Goal: Task Accomplishment & Management: Manage account settings

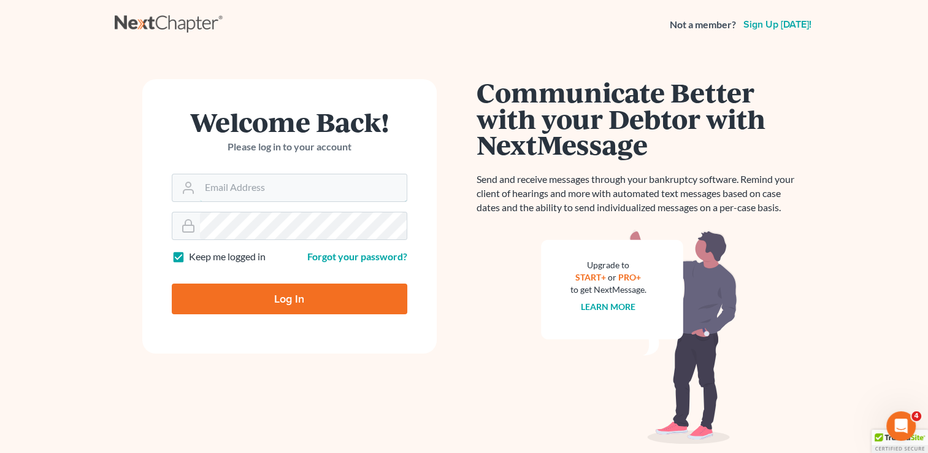
type input "[EMAIL_ADDRESS][DOMAIN_NAME]"
click at [223, 294] on input "Log In" at bounding box center [290, 298] width 236 height 31
type input "Thinking..."
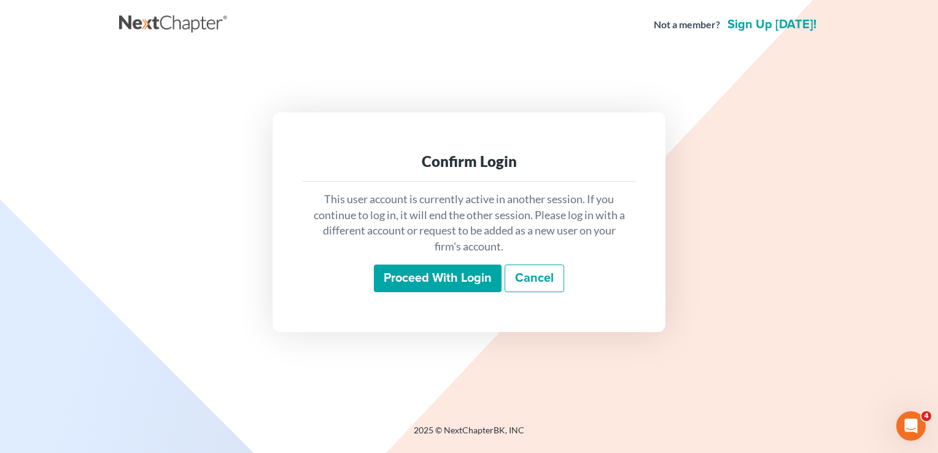
click at [430, 281] on input "Proceed with login" at bounding box center [438, 278] width 128 height 28
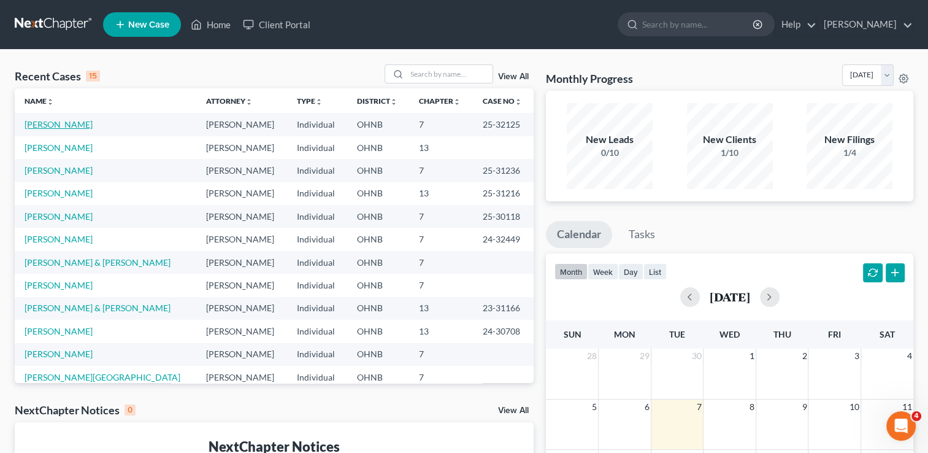
click at [39, 125] on link "King, Carla" at bounding box center [59, 124] width 68 height 10
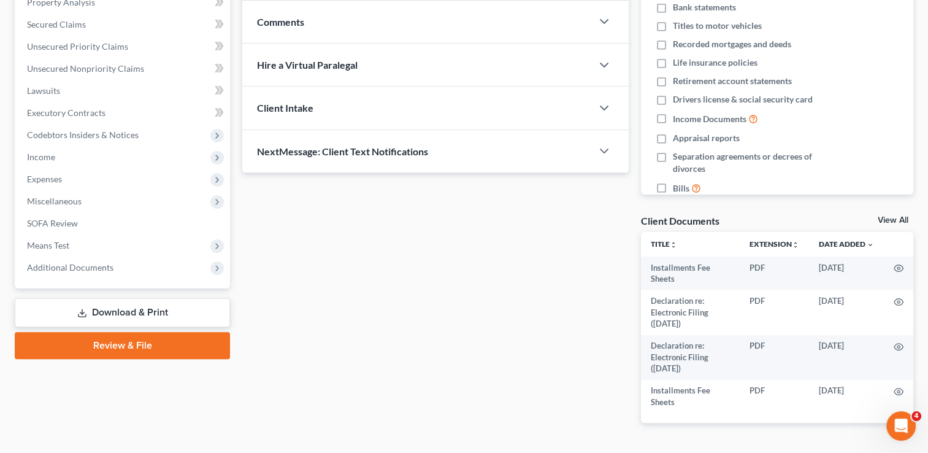
scroll to position [251, 0]
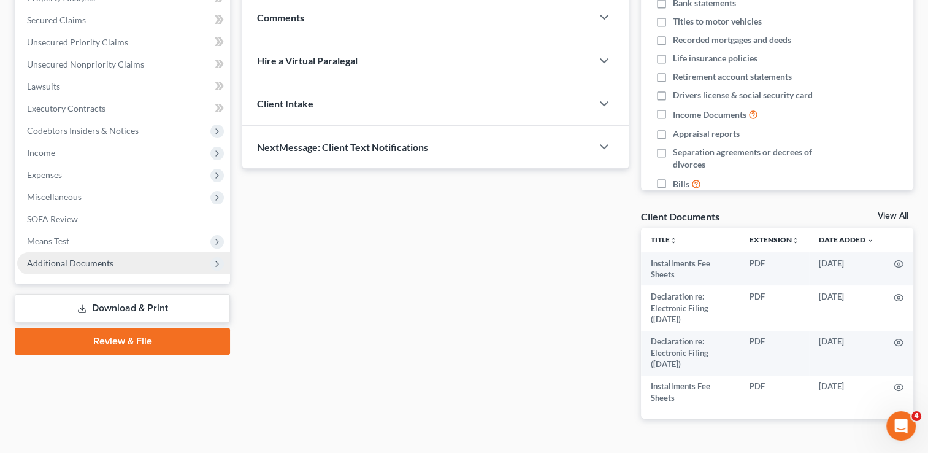
click at [214, 268] on icon at bounding box center [216, 263] width 13 height 13
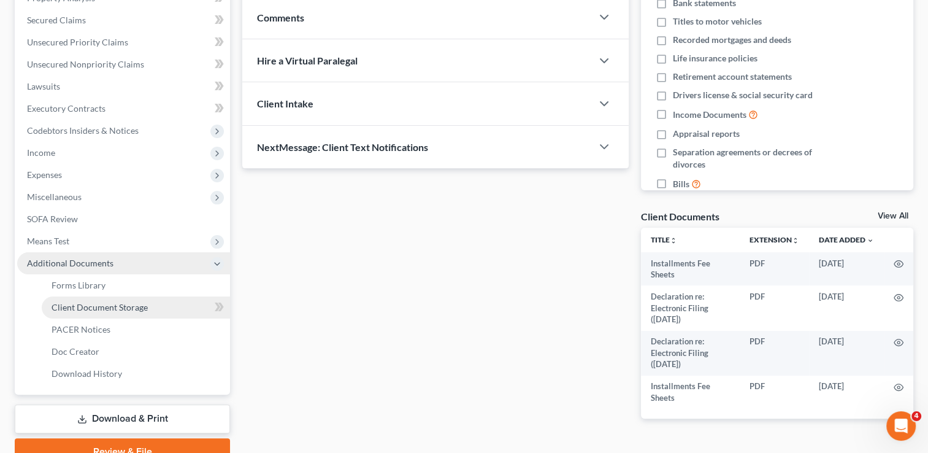
click at [96, 305] on span "Client Document Storage" at bounding box center [100, 307] width 96 height 10
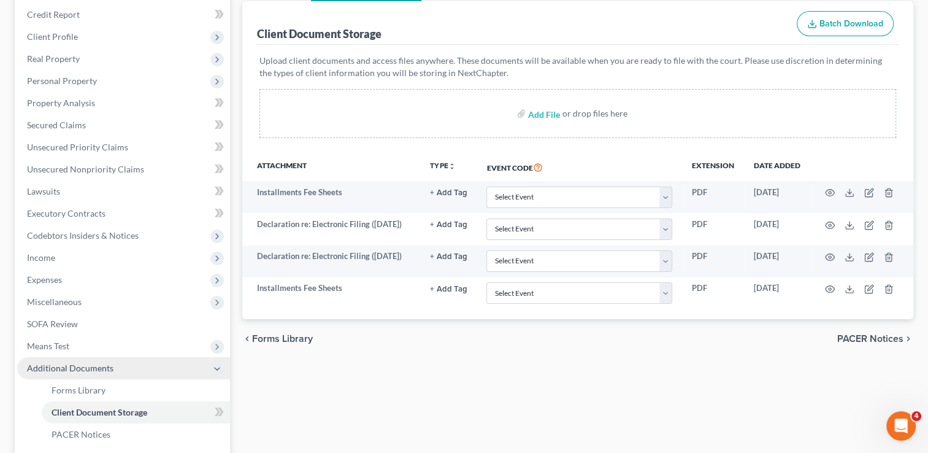
scroll to position [150, 0]
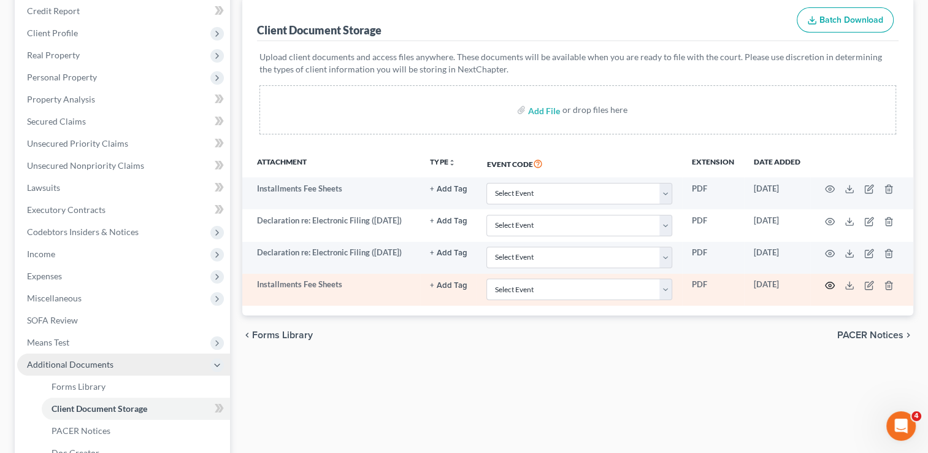
click at [831, 287] on circle "button" at bounding box center [830, 285] width 2 height 2
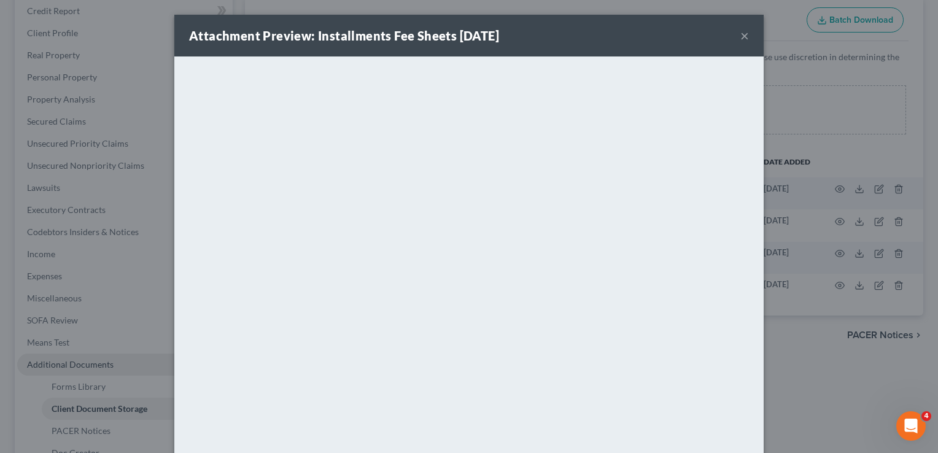
click at [740, 36] on button "×" at bounding box center [744, 35] width 9 height 15
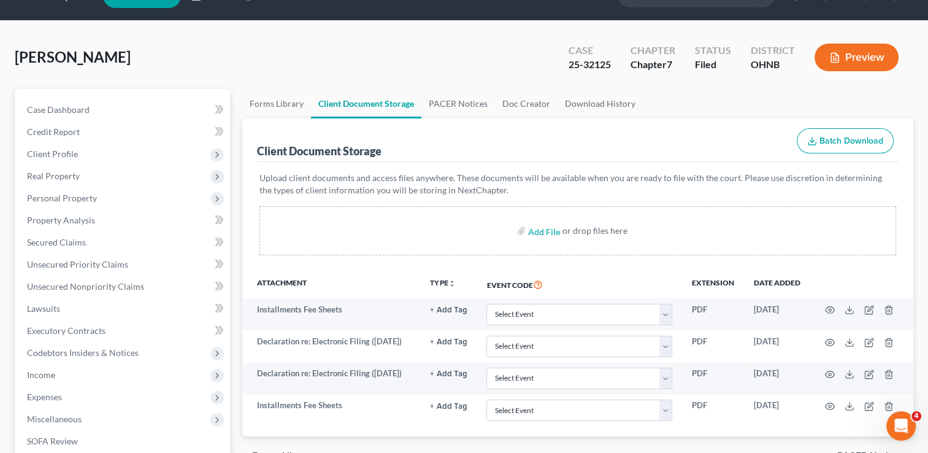
scroll to position [0, 0]
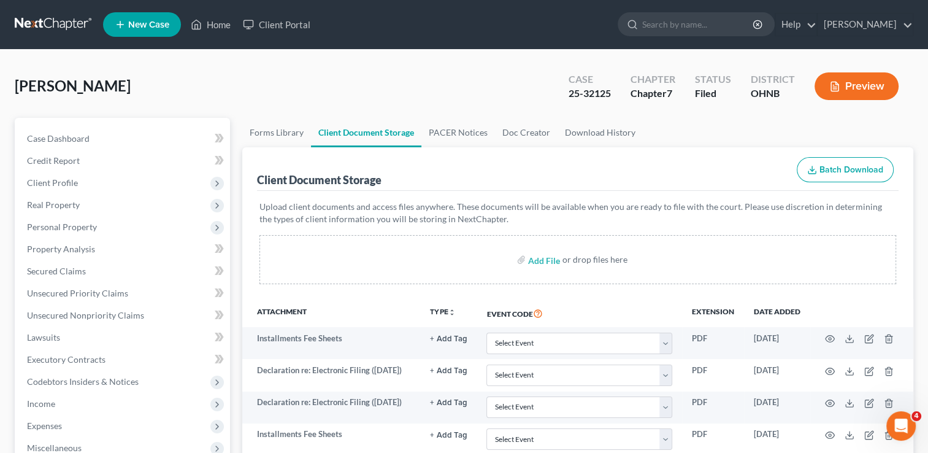
click at [855, 87] on button "Preview" at bounding box center [857, 86] width 84 height 28
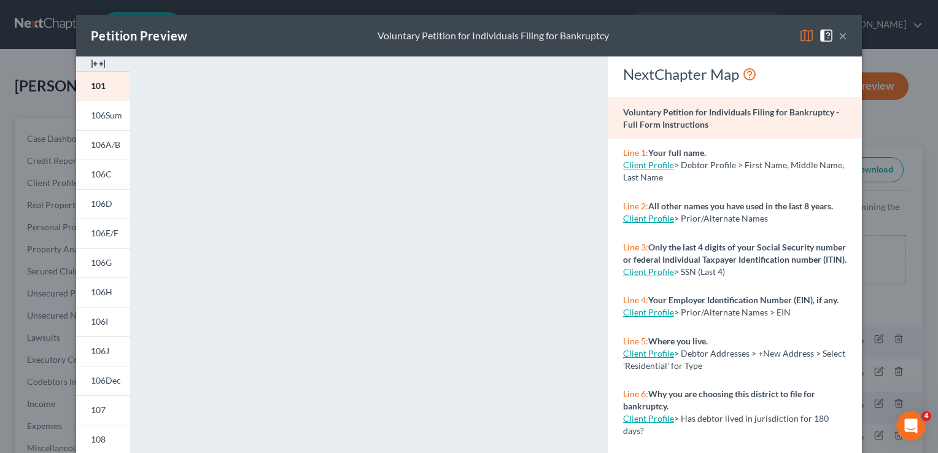
click at [841, 36] on button "×" at bounding box center [842, 35] width 9 height 15
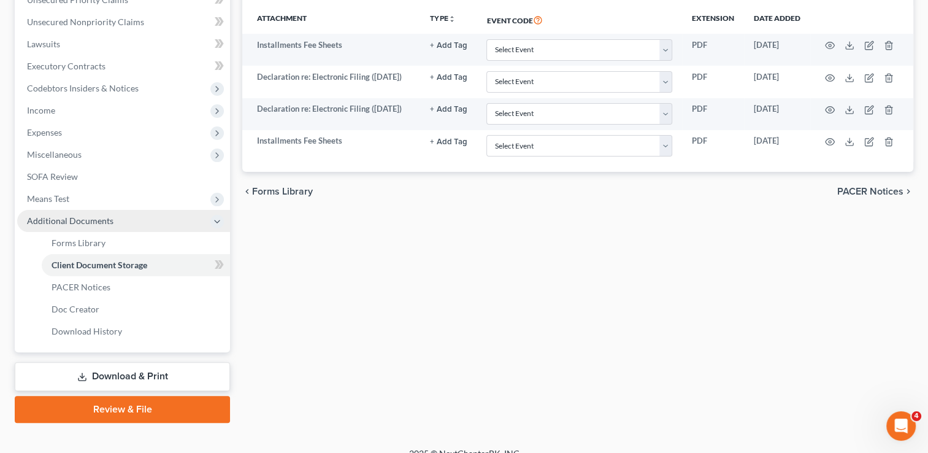
scroll to position [309, 0]
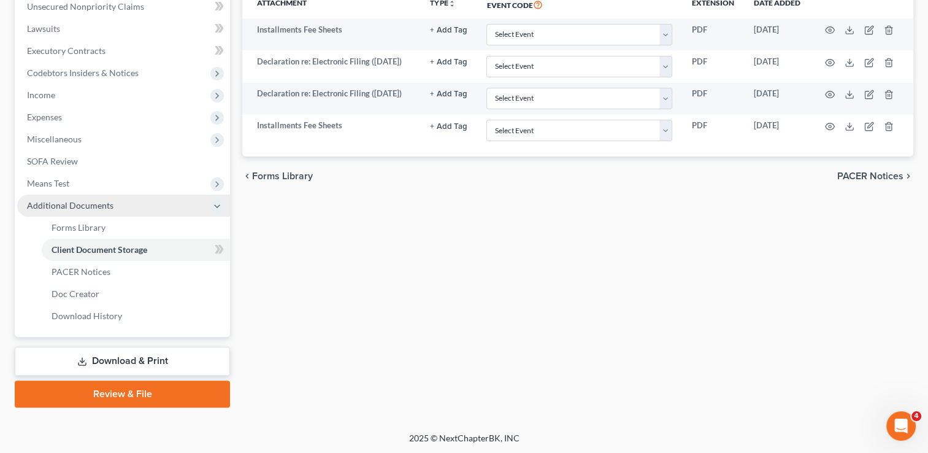
click at [155, 354] on link "Download & Print" at bounding box center [122, 361] width 215 height 29
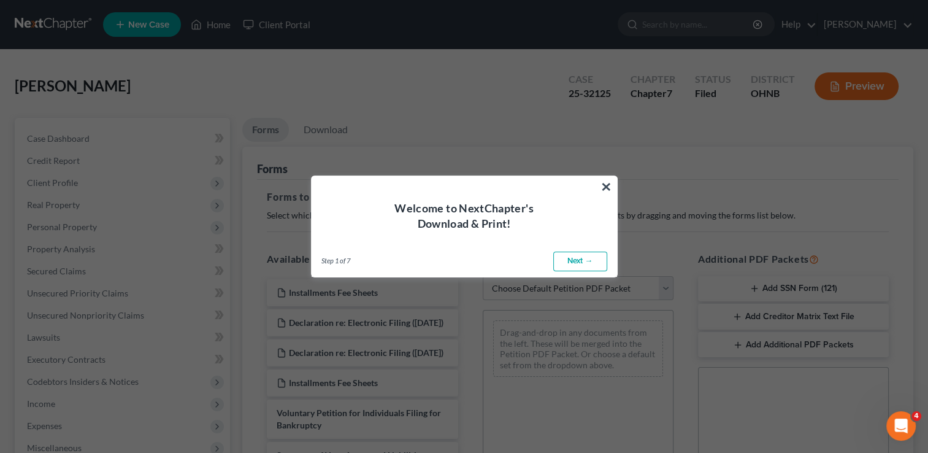
click at [581, 264] on link "Next →" at bounding box center [580, 262] width 54 height 20
select select "0"
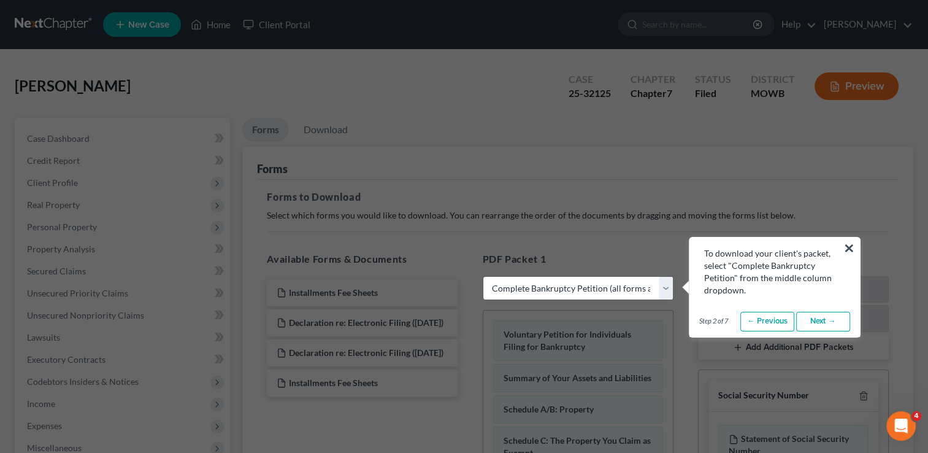
click at [819, 320] on link "Next →" at bounding box center [823, 322] width 54 height 20
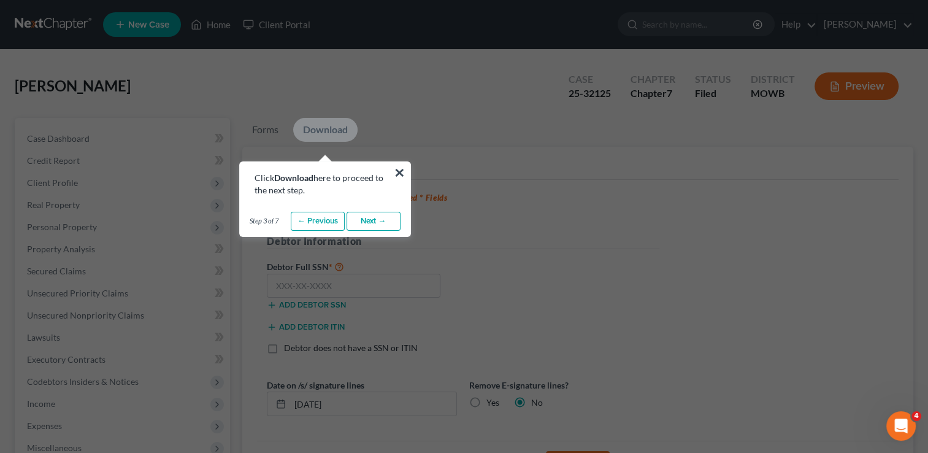
click at [385, 217] on link "Next →" at bounding box center [374, 222] width 54 height 20
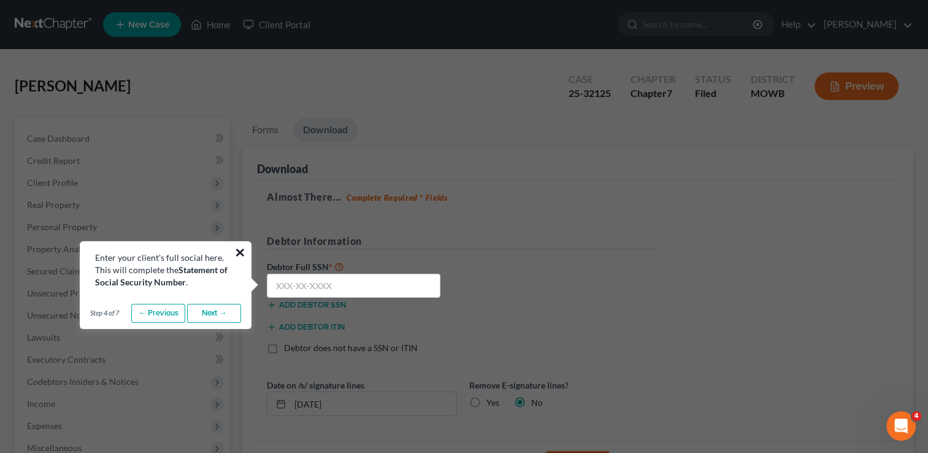
click at [244, 251] on button "×" at bounding box center [240, 252] width 12 height 20
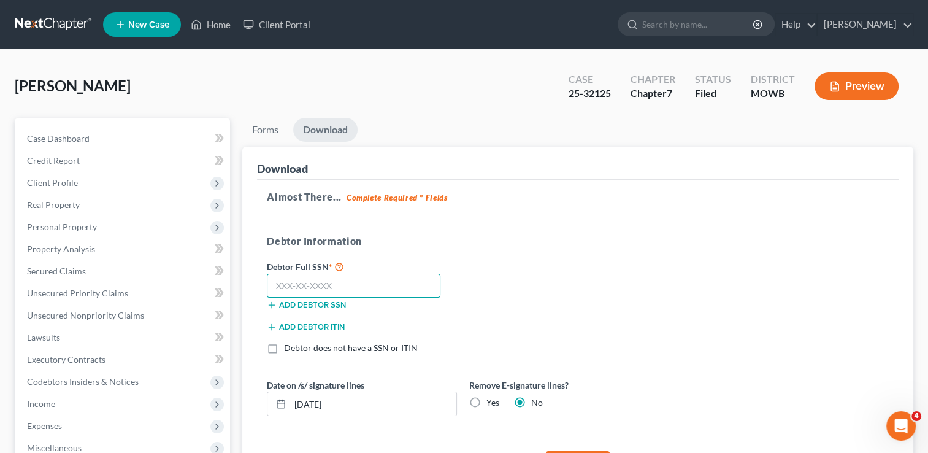
click at [376, 278] on input "text" at bounding box center [354, 286] width 174 height 25
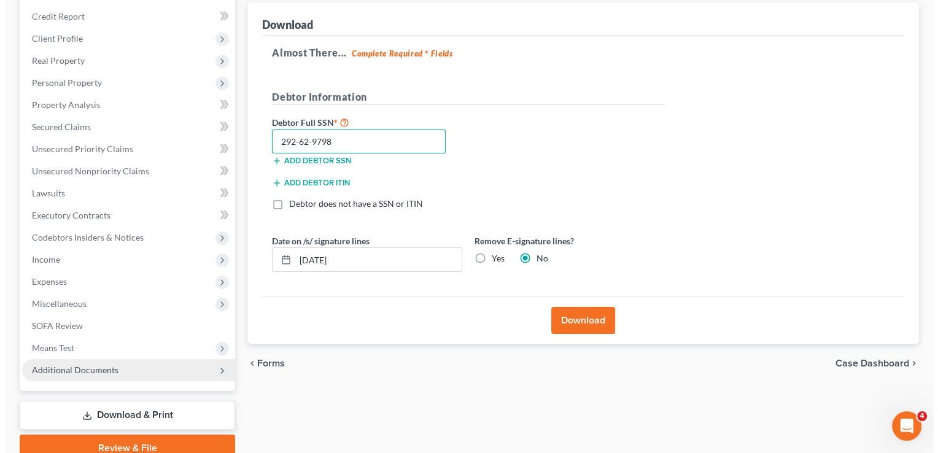
scroll to position [155, 0]
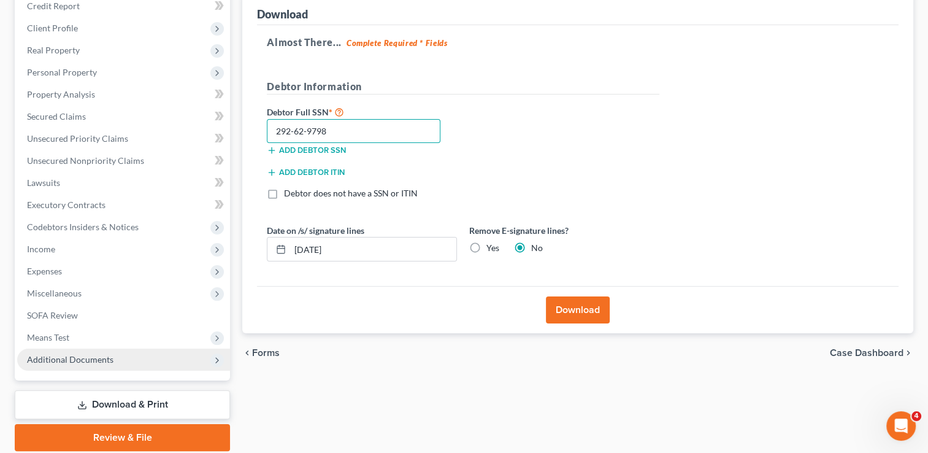
type input "292-62-9798"
click at [588, 303] on button "Download" at bounding box center [578, 309] width 64 height 27
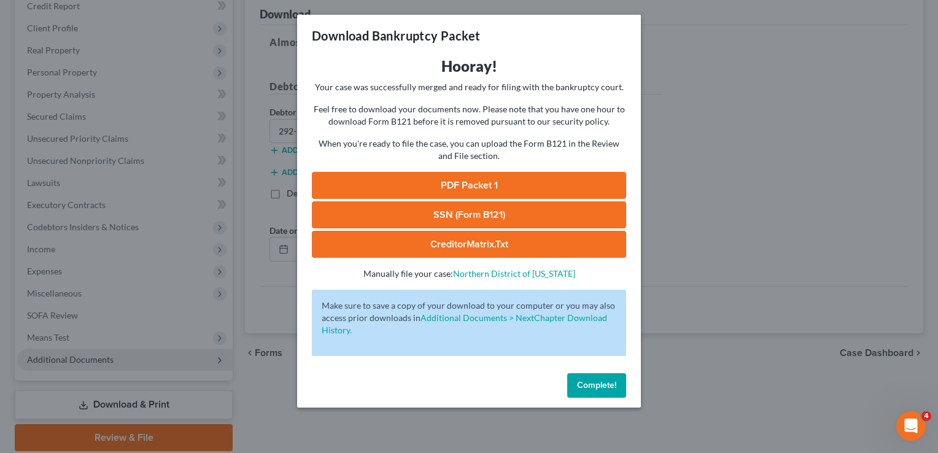
click at [511, 182] on link "PDF Packet 1" at bounding box center [469, 185] width 314 height 27
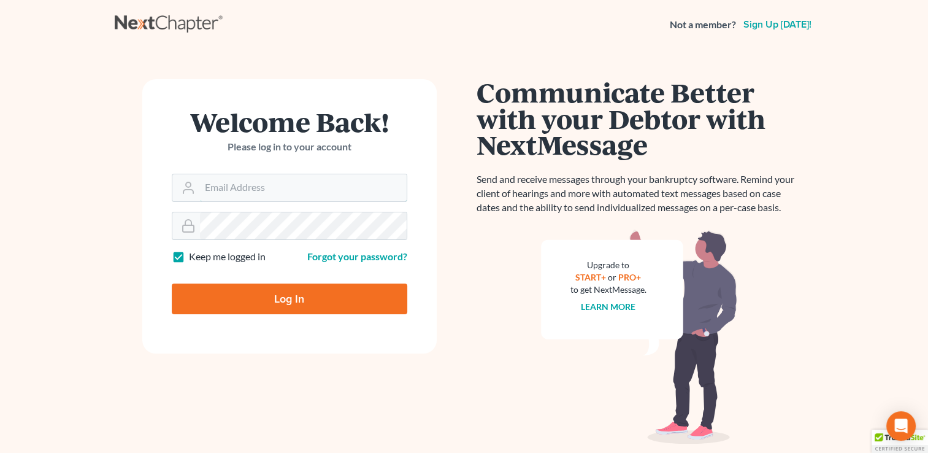
type input "[EMAIL_ADDRESS][DOMAIN_NAME]"
click at [358, 302] on input "Log In" at bounding box center [290, 298] width 236 height 31
type input "Thinking..."
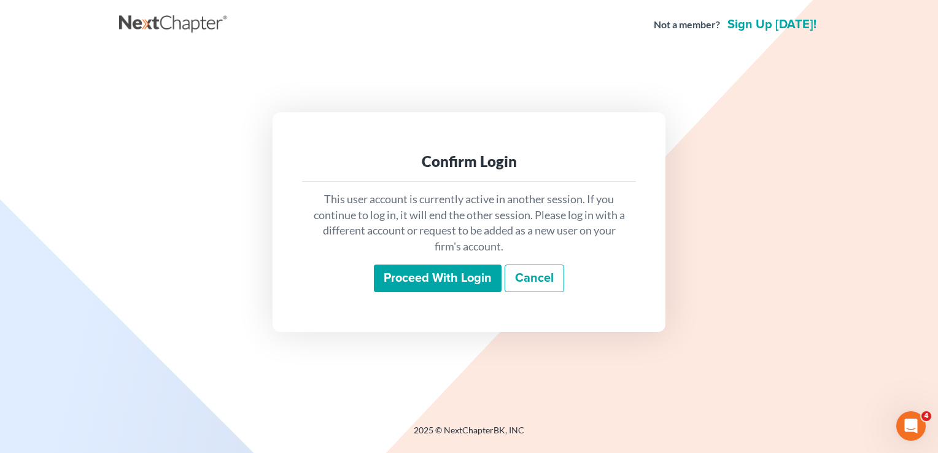
click at [426, 283] on input "Proceed with login" at bounding box center [438, 278] width 128 height 28
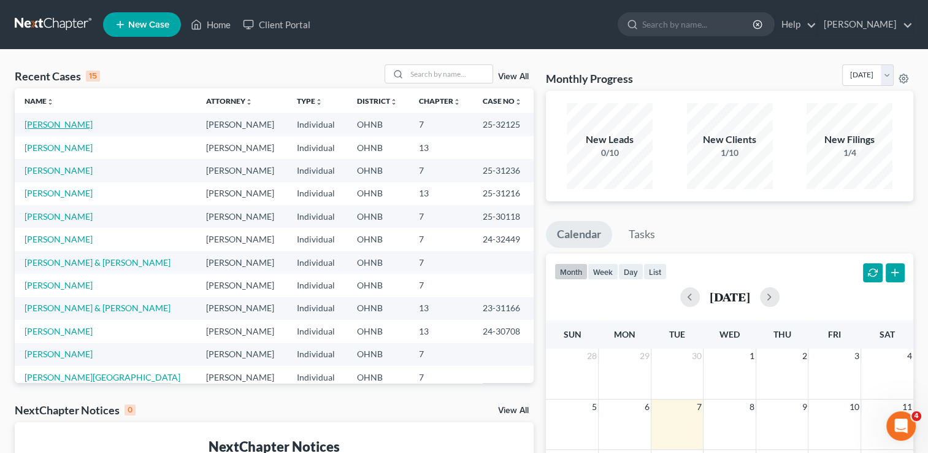
click at [33, 126] on link "[PERSON_NAME]" at bounding box center [59, 124] width 68 height 10
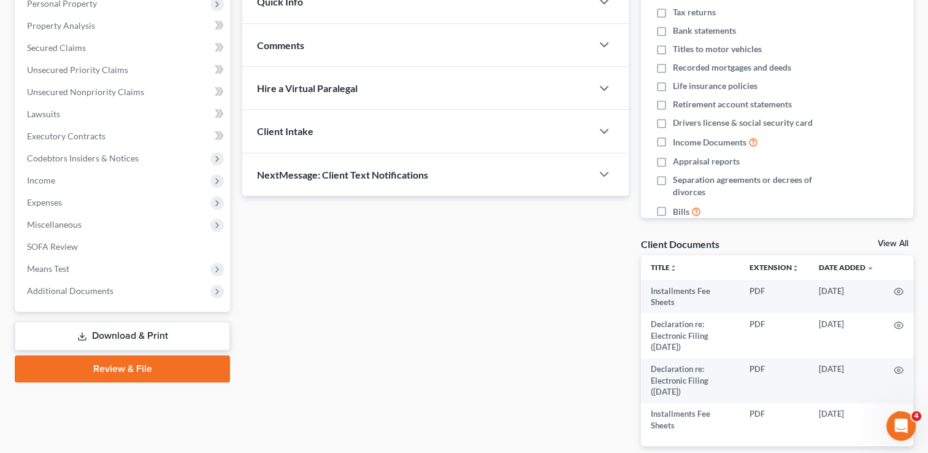
scroll to position [282, 0]
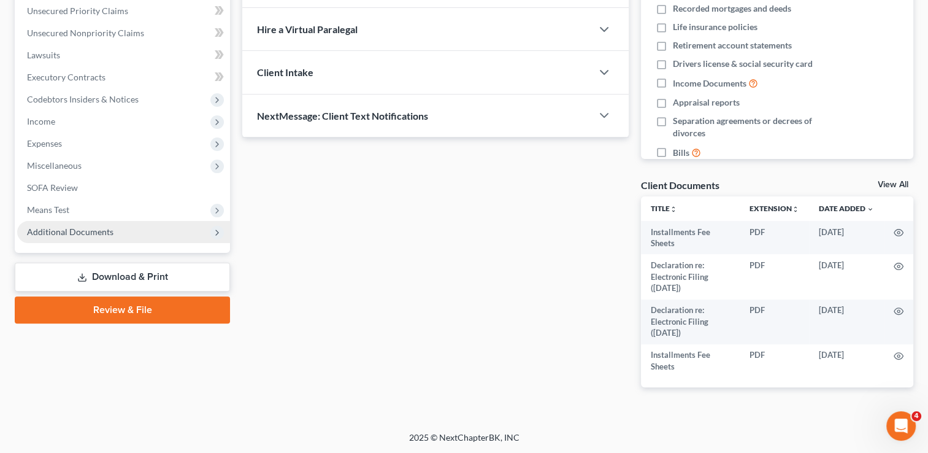
click at [115, 233] on span "Additional Documents" at bounding box center [123, 232] width 213 height 22
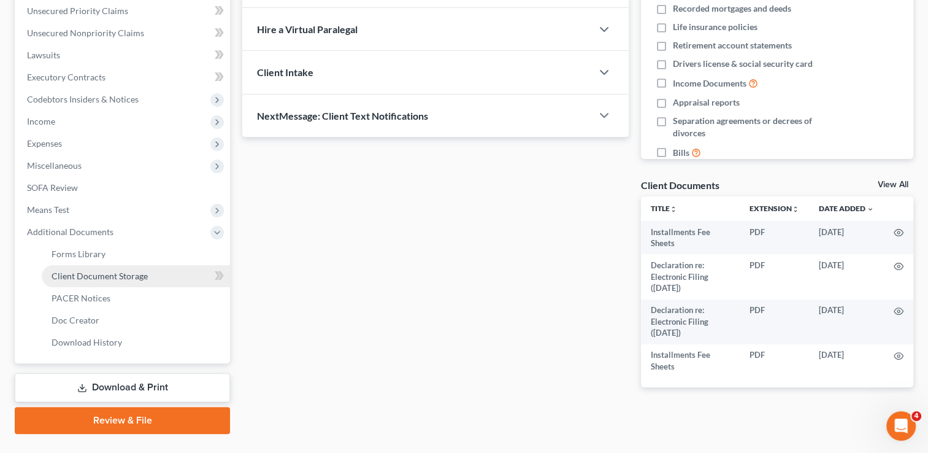
click at [93, 278] on span "Client Document Storage" at bounding box center [100, 276] width 96 height 10
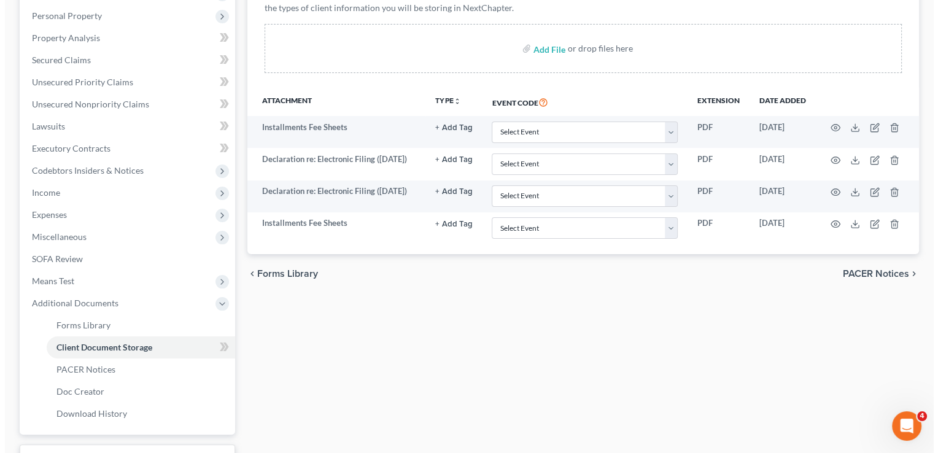
scroll to position [216, 0]
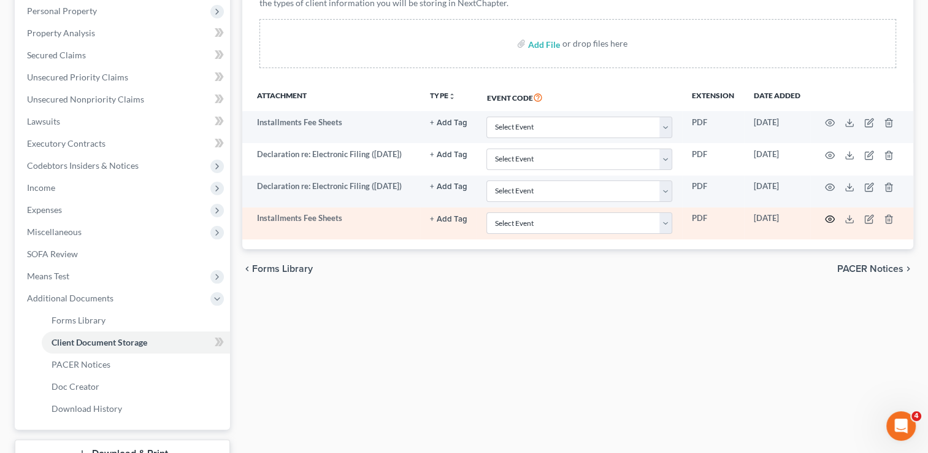
click at [828, 224] on icon "button" at bounding box center [830, 219] width 10 height 10
